Goal: Find contact information: Find contact information

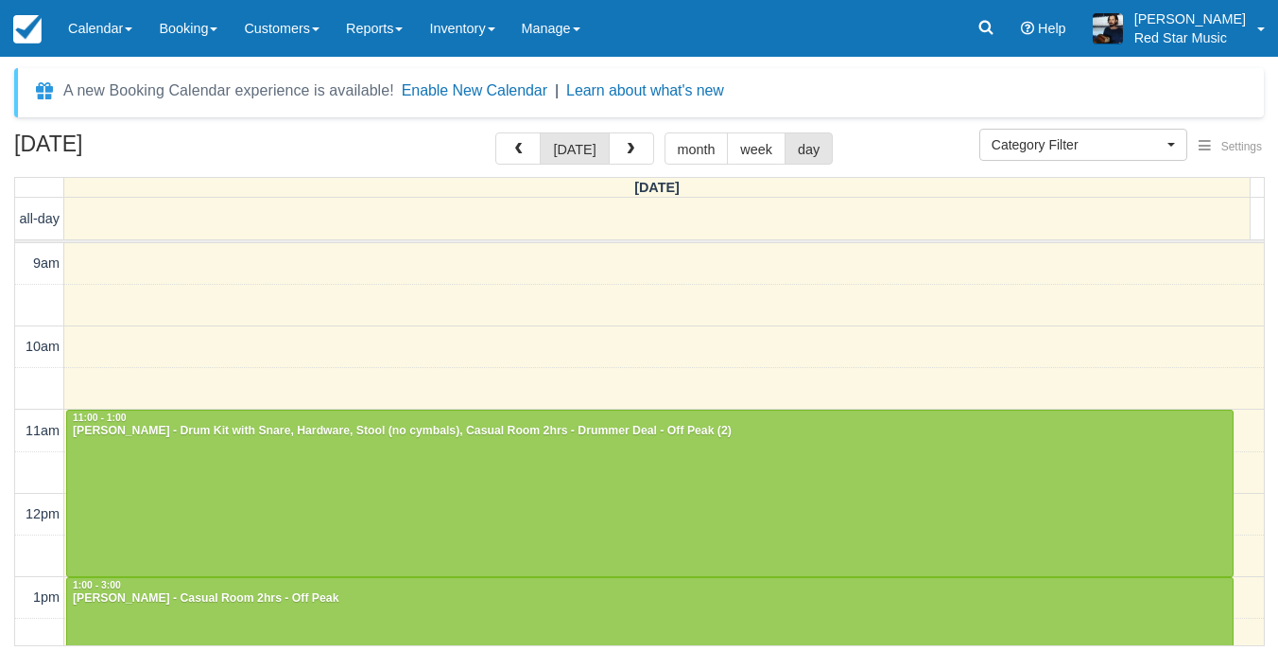
select select
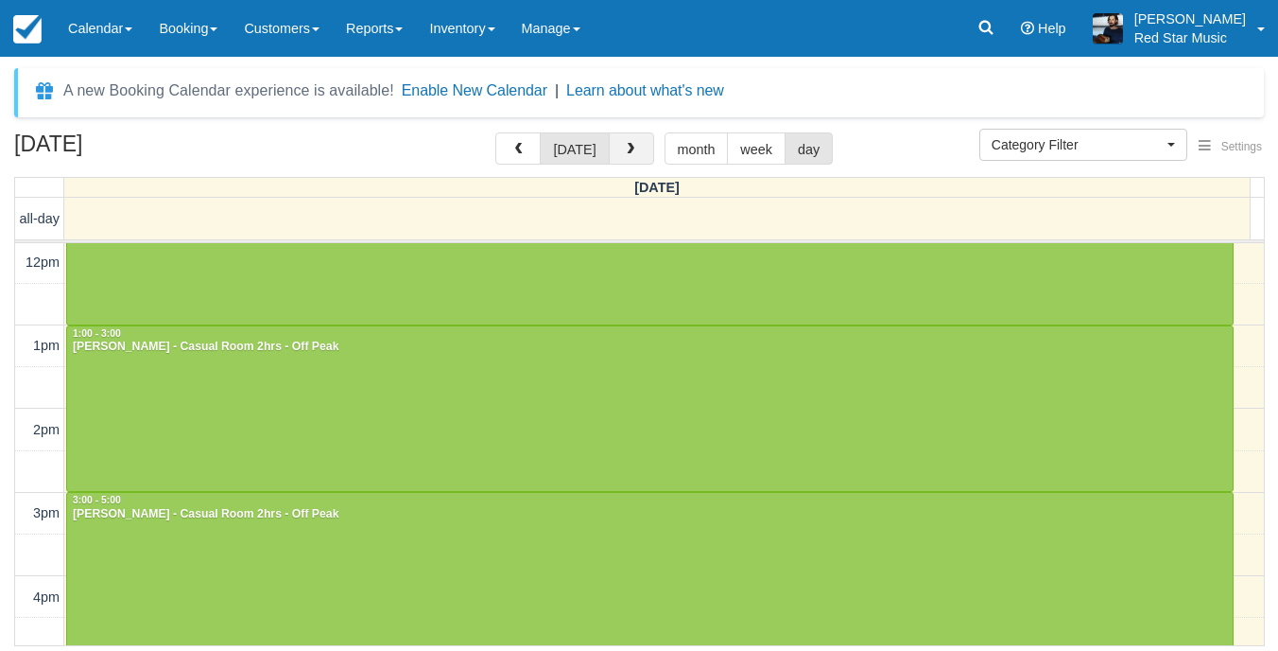
click at [637, 150] on button "button" at bounding box center [631, 148] width 45 height 32
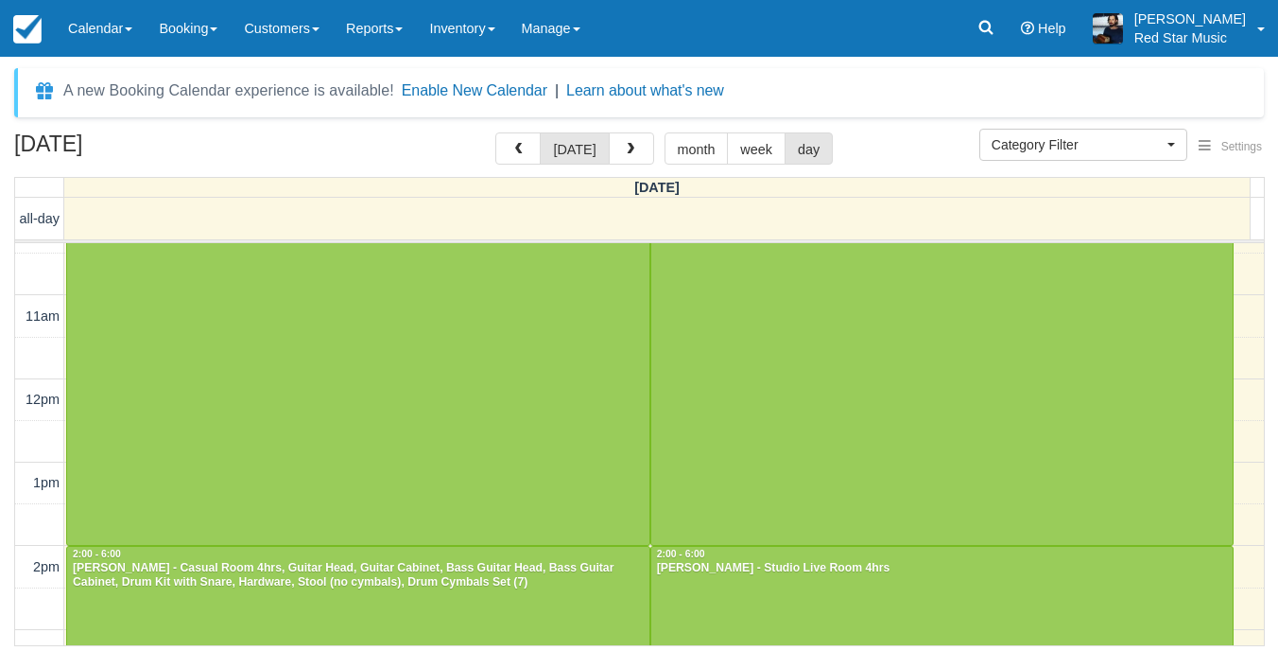
scroll to position [95, 0]
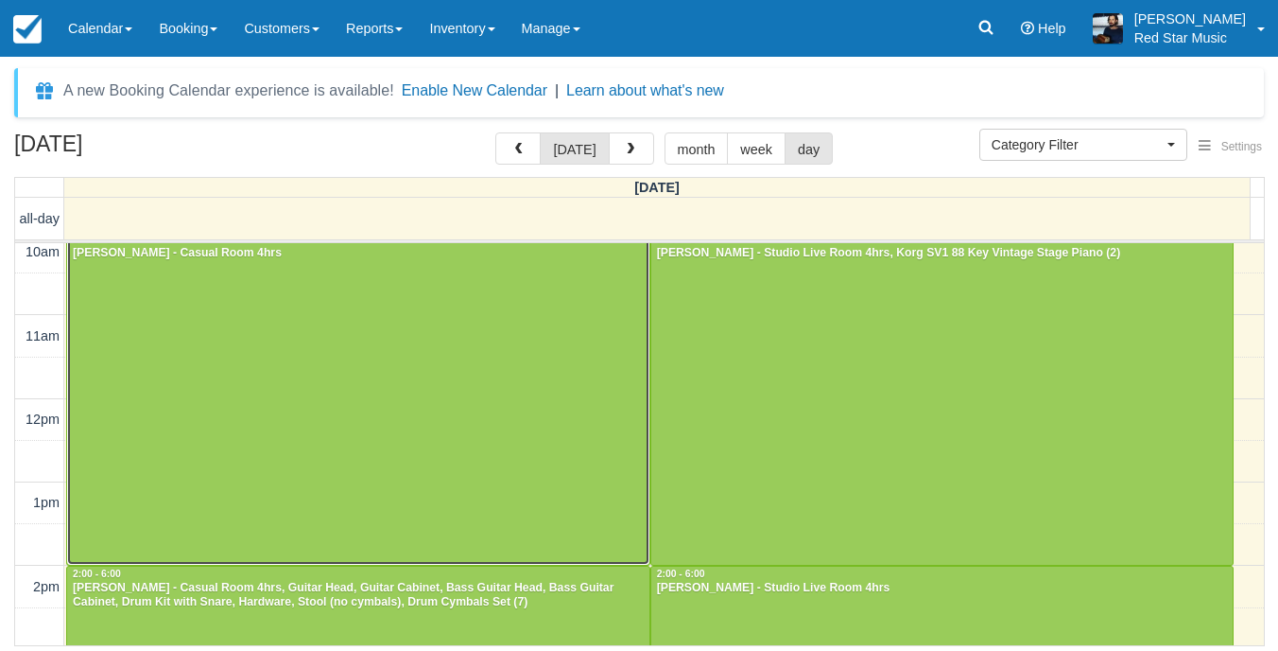
click at [396, 430] on div at bounding box center [358, 398] width 583 height 333
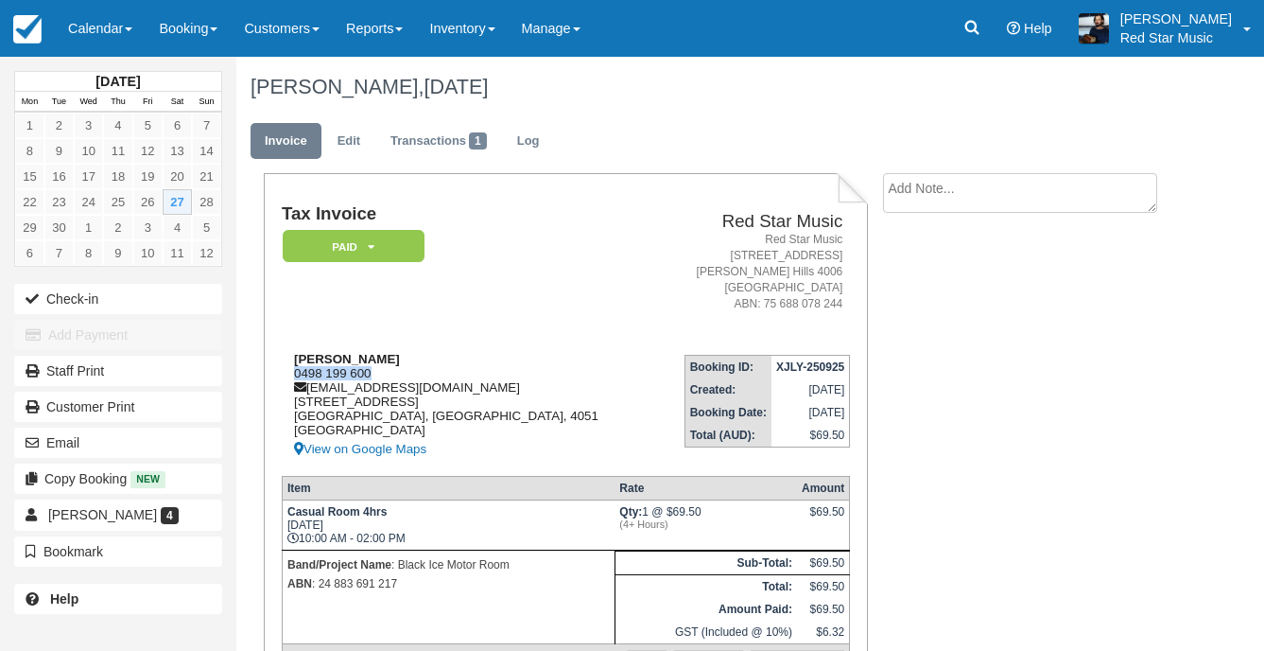
drag, startPoint x: 377, startPoint y: 369, endPoint x: 290, endPoint y: 376, distance: 87.3
click at [290, 376] on div "[PERSON_NAME] 0498 199 600 [EMAIL_ADDRESS][DOMAIN_NAME] [STREET_ADDRESS] View o…" at bounding box center [468, 406] width 373 height 109
copy div "0498 199 600"
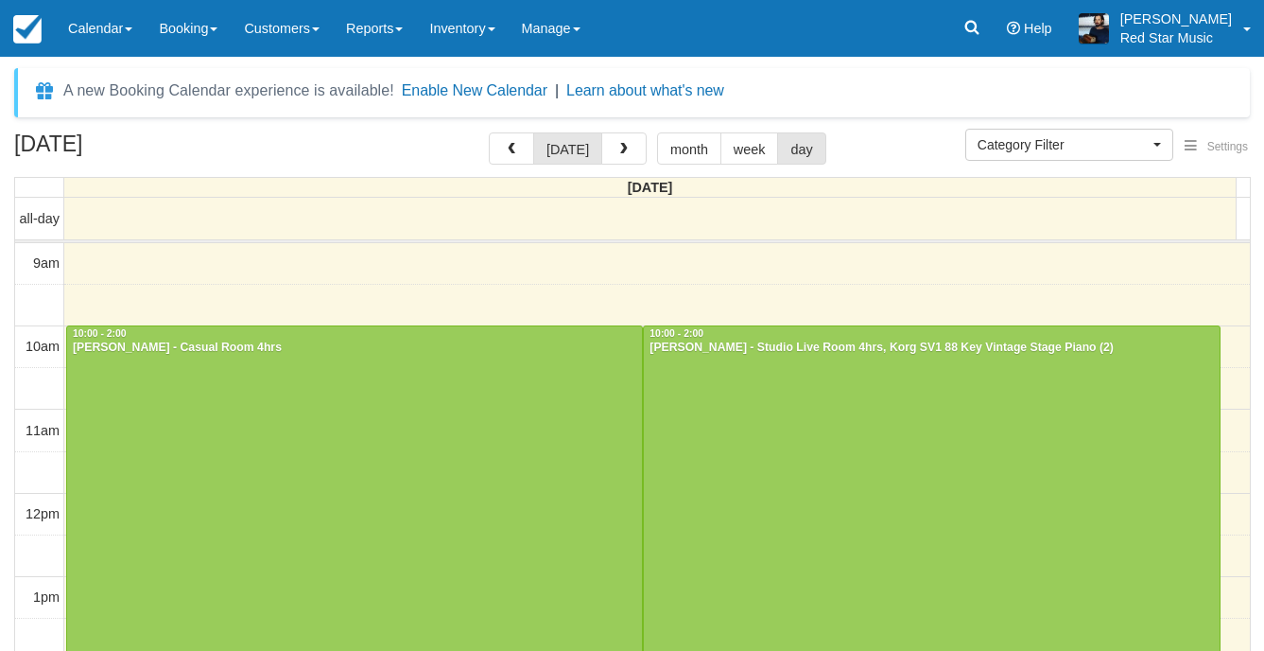
select select
click at [840, 413] on div at bounding box center [931, 492] width 575 height 333
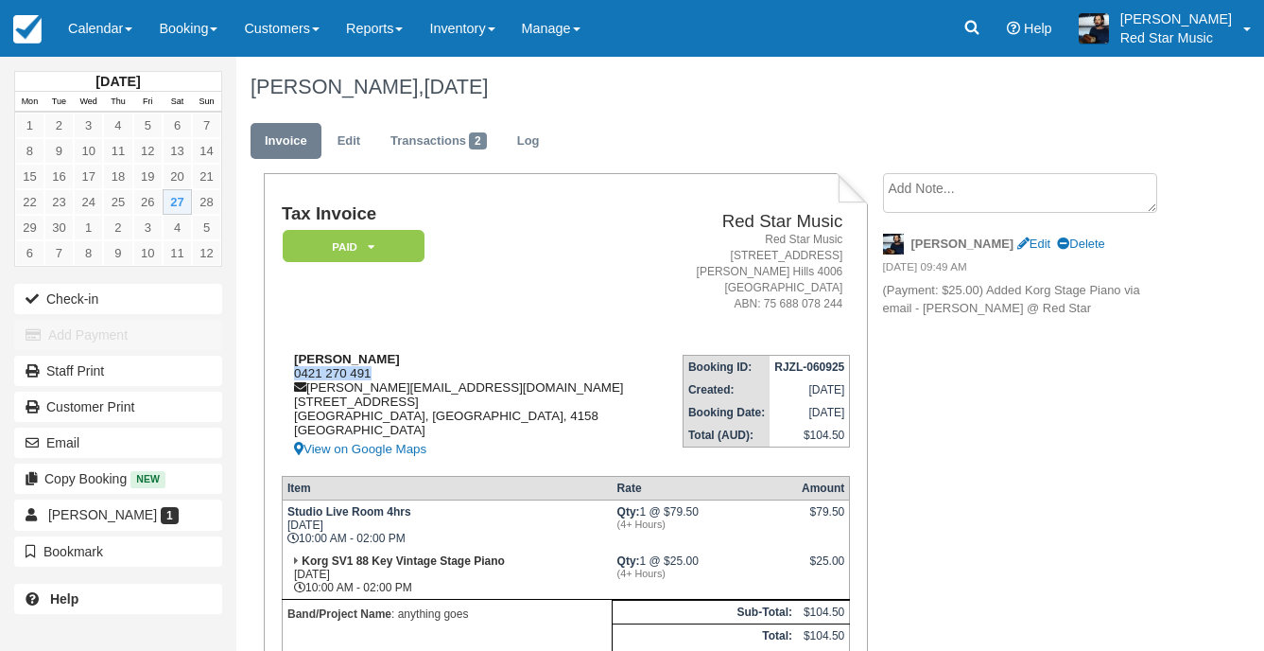
drag, startPoint x: 380, startPoint y: 370, endPoint x: 294, endPoint y: 370, distance: 86.1
click at [294, 370] on div "Matthew williams 0421 270 491 matt@bigskycaravanrepairs.com.au 19 Thorneside ro…" at bounding box center [472, 406] width 381 height 109
copy div "0421 270 491"
